Goal: Information Seeking & Learning: Learn about a topic

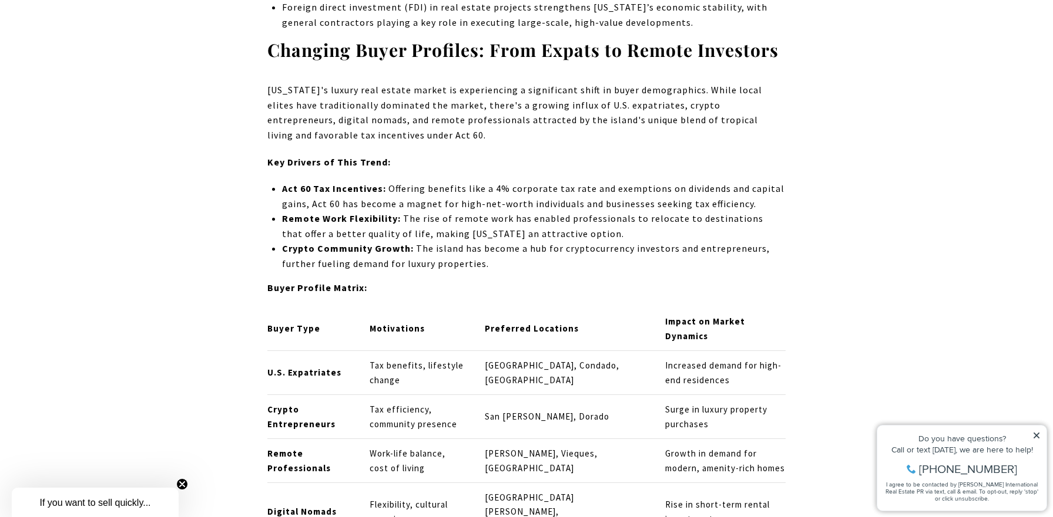
scroll to position [4507, 0]
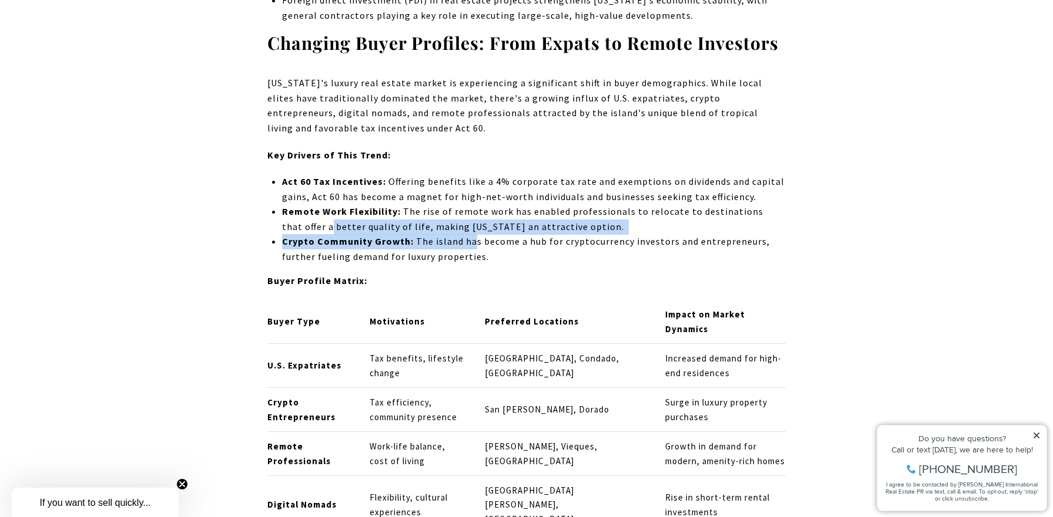
drag, startPoint x: 308, startPoint y: 212, endPoint x: 470, endPoint y: 228, distance: 162.9
click at [470, 228] on ul "Act 60 Tax Incentives: Offering benefits like a 4% corporate tax rate and exemp…" at bounding box center [533, 219] width 503 height 90
click at [470, 236] on span "The island has become a hub for cryptocurrency investors and entrepreneurs, fur…" at bounding box center [526, 249] width 488 height 27
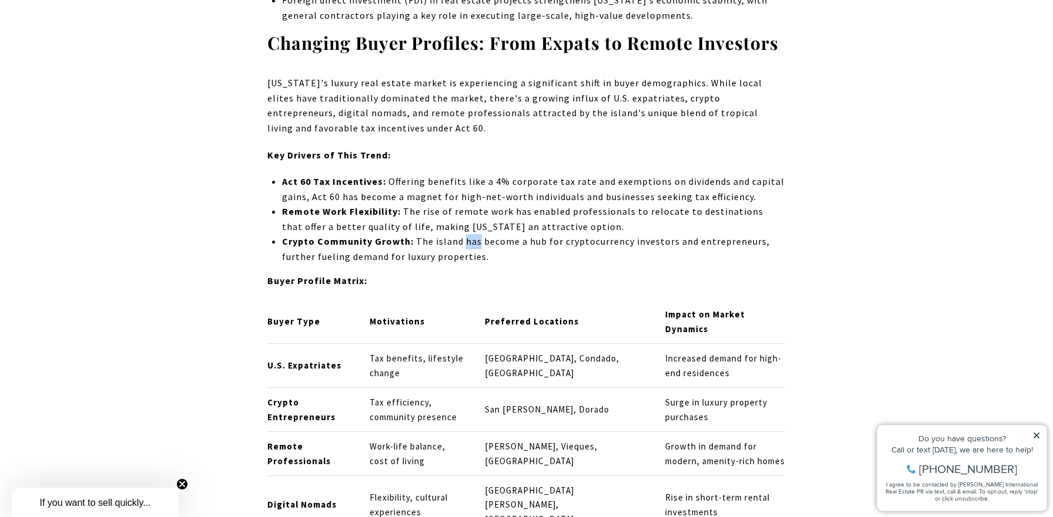
click at [470, 236] on span "The island has become a hub for cryptocurrency investors and entrepreneurs, fur…" at bounding box center [526, 249] width 488 height 27
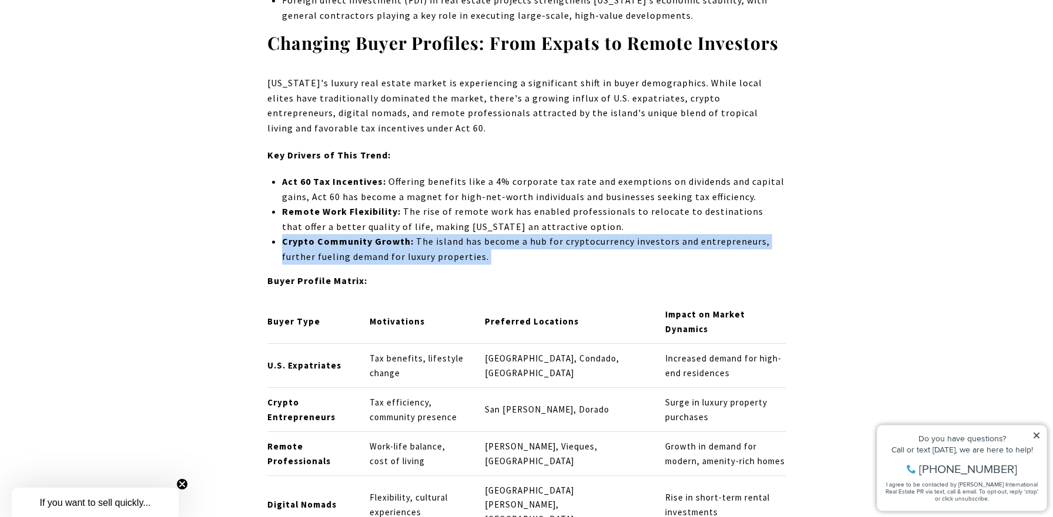
click at [470, 236] on span "The island has become a hub for cryptocurrency investors and entrepreneurs, fur…" at bounding box center [526, 249] width 488 height 27
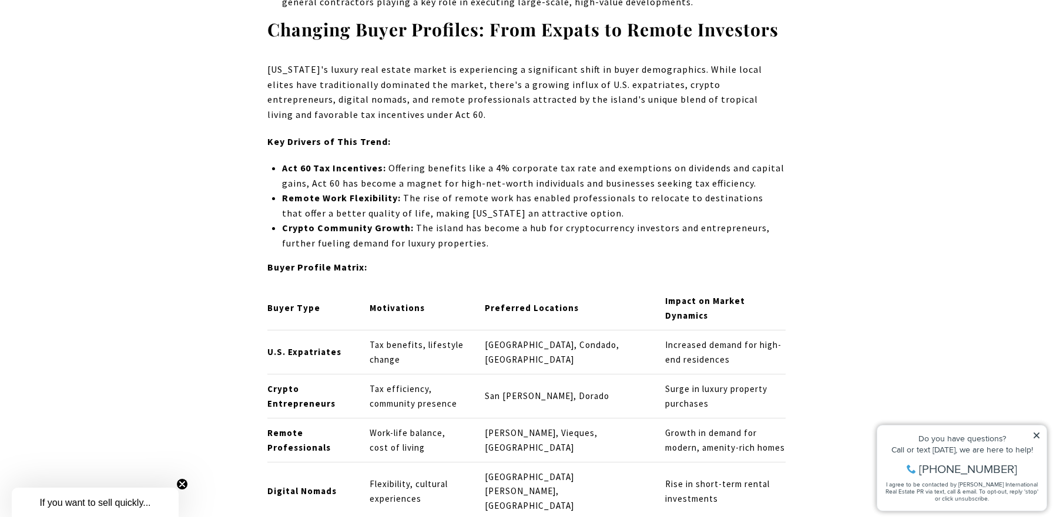
scroll to position [4522, 0]
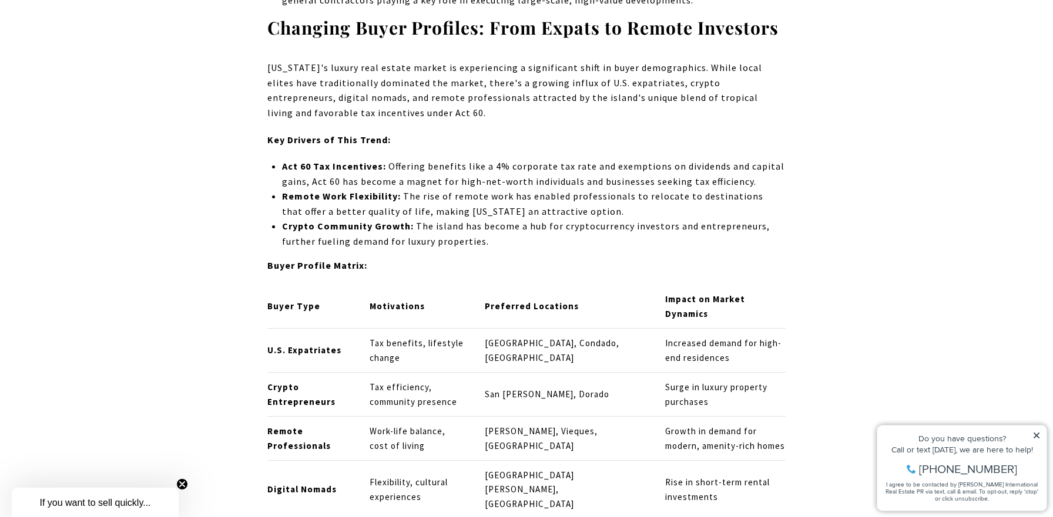
click at [450, 220] on p "Crypto Community Growth: The island has become a hub for cryptocurrency investo…" at bounding box center [533, 234] width 503 height 30
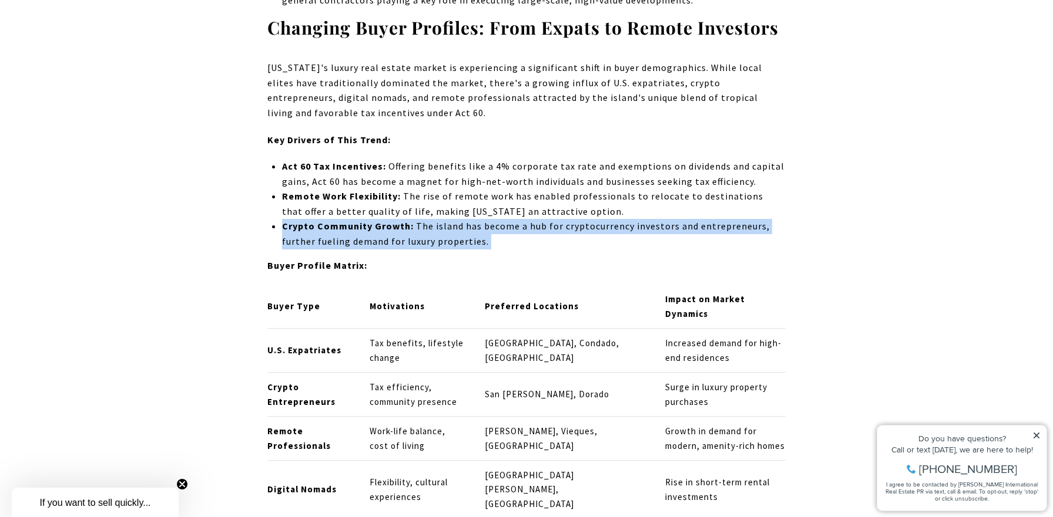
click at [450, 220] on p "Crypto Community Growth: The island has become a hub for cryptocurrency investo…" at bounding box center [533, 234] width 503 height 30
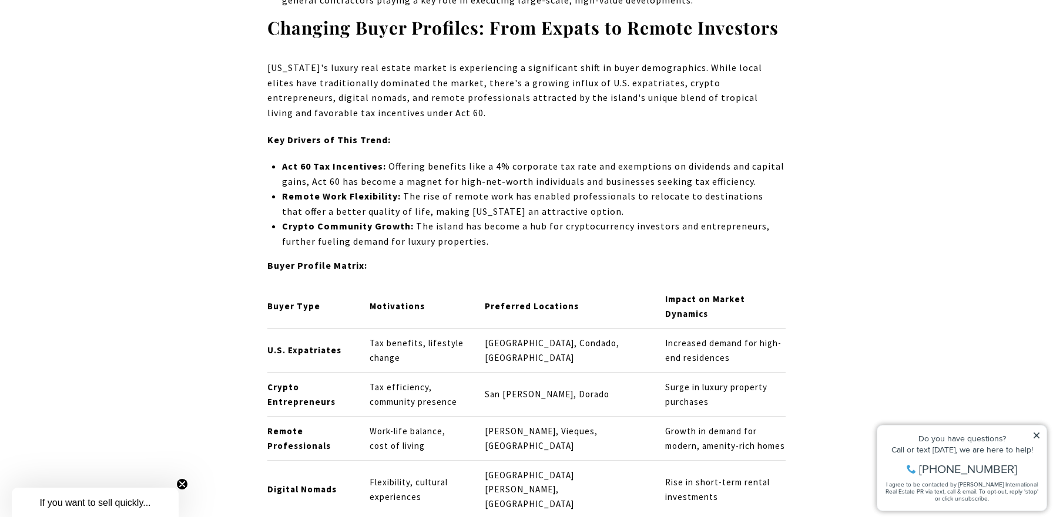
click at [475, 224] on span "The island has become a hub for cryptocurrency investors and entrepreneurs, fur…" at bounding box center [526, 233] width 488 height 27
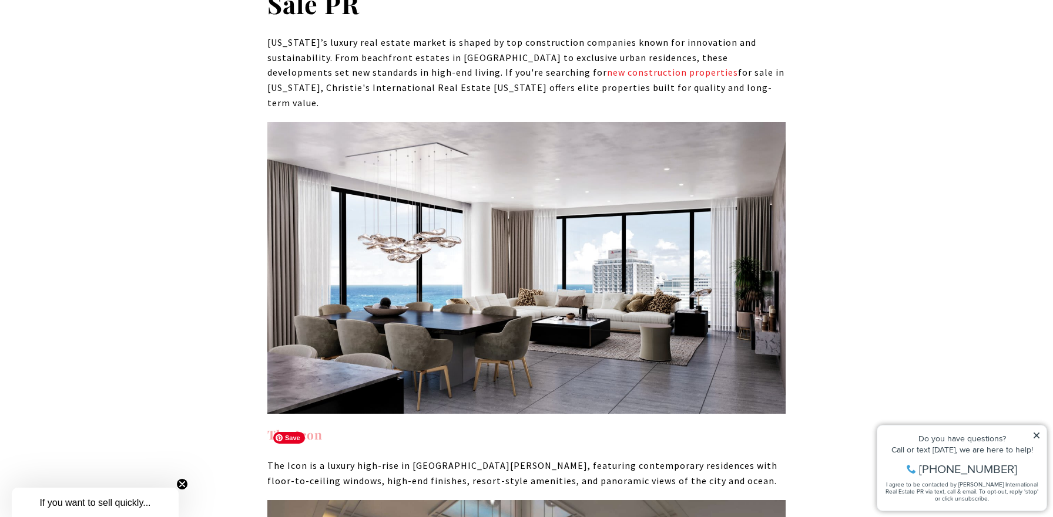
scroll to position [5710, 0]
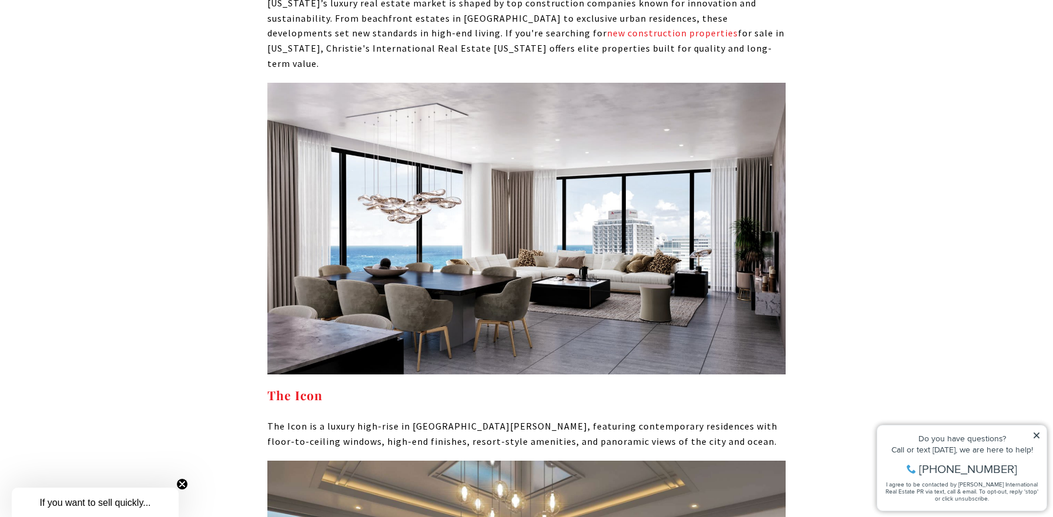
click at [180, 484] on circle "Close teaser" at bounding box center [182, 484] width 11 height 11
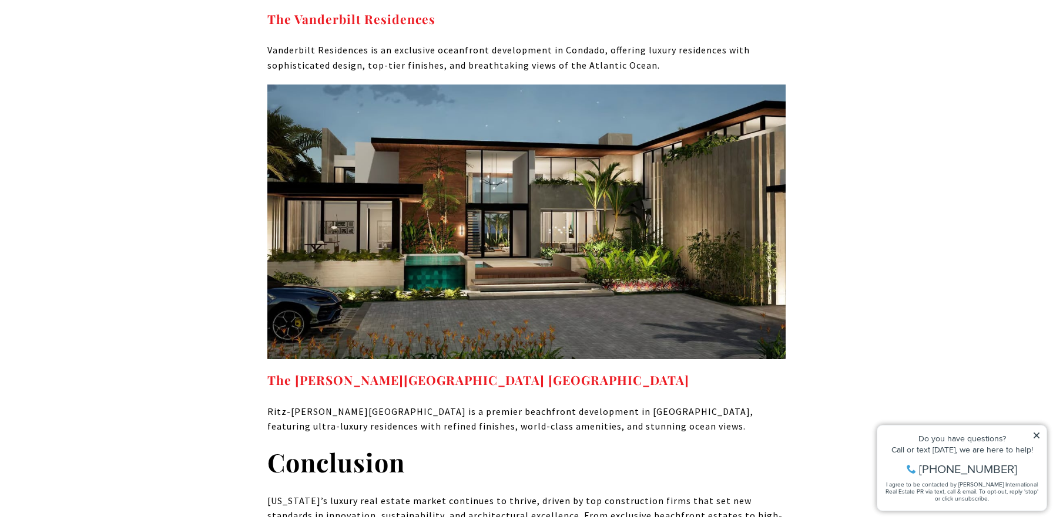
scroll to position [6516, 0]
